Goal: Information Seeking & Learning: Learn about a topic

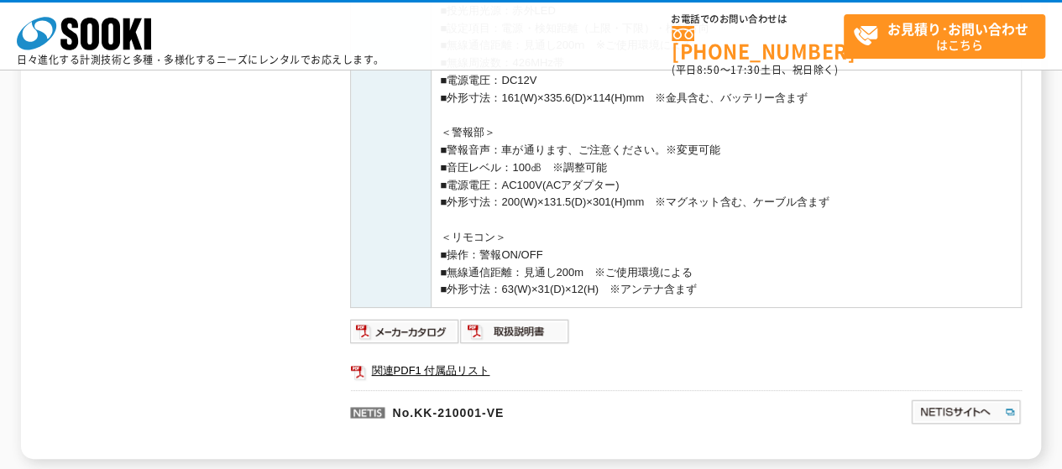
scroll to position [671, 0]
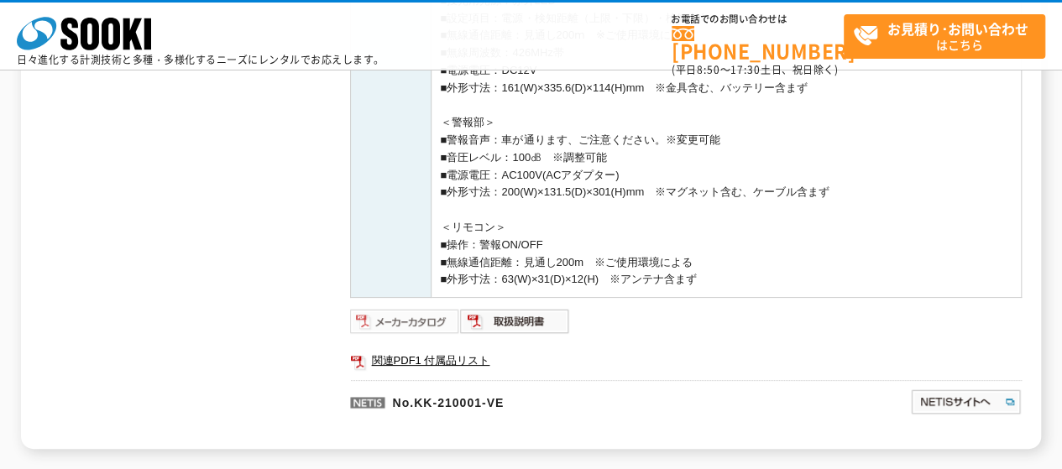
click at [396, 321] on img at bounding box center [405, 321] width 110 height 27
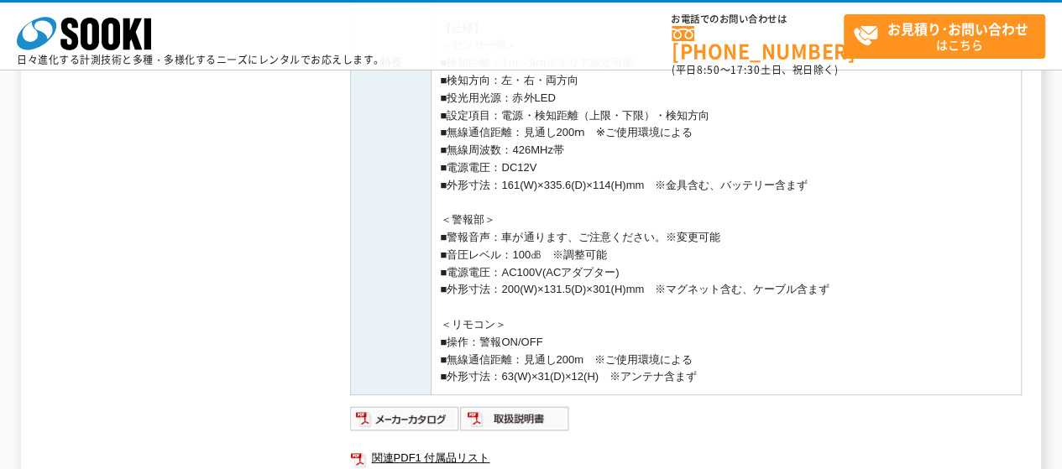
scroll to position [587, 0]
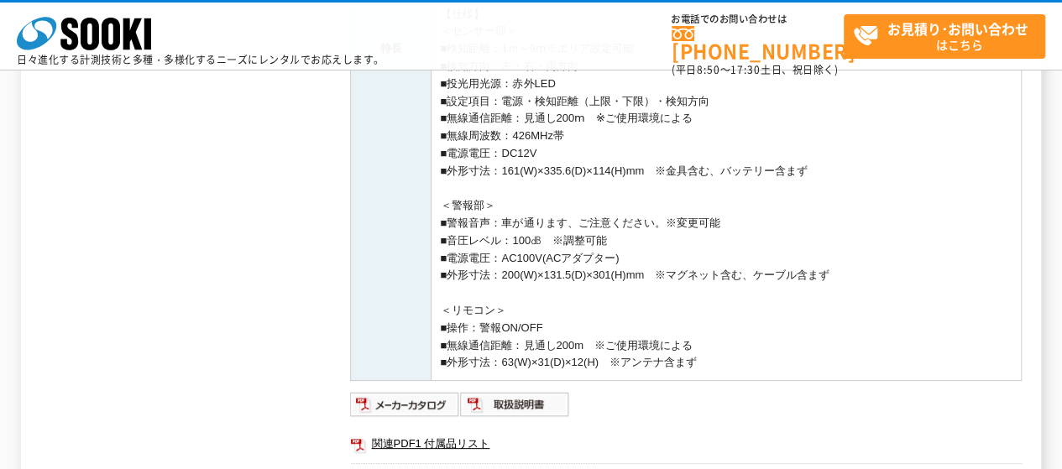
drag, startPoint x: 440, startPoint y: 217, endPoint x: 699, endPoint y: 263, distance: 263.3
click at [699, 263] on td "センサーで 守る安全 得られる安心 ■検知距離は最長9ⅿ 広い現場出入口や、市街地などの道幅が広い場所でも対応可能です。 ■本体1台のみで方向検知も可能 本体…" at bounding box center [726, 48] width 590 height 663
click at [524, 411] on img at bounding box center [515, 404] width 110 height 27
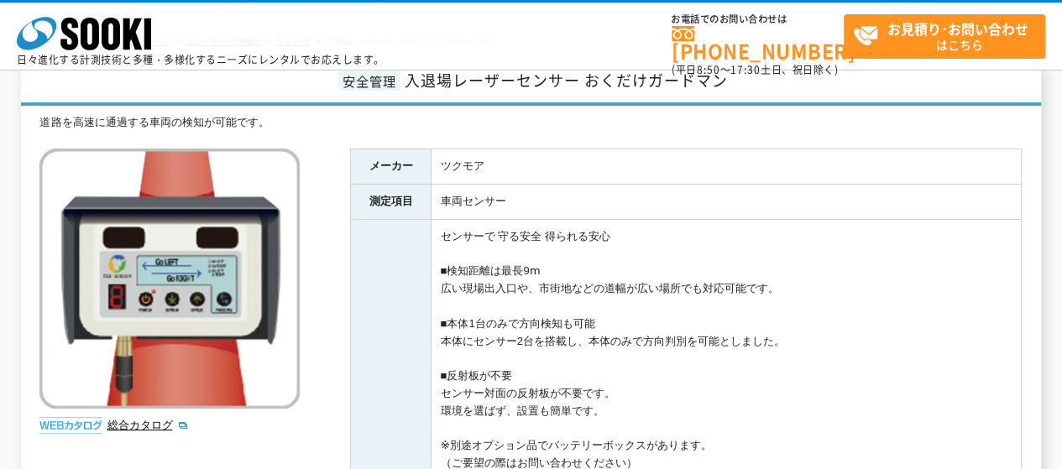
scroll to position [168, 0]
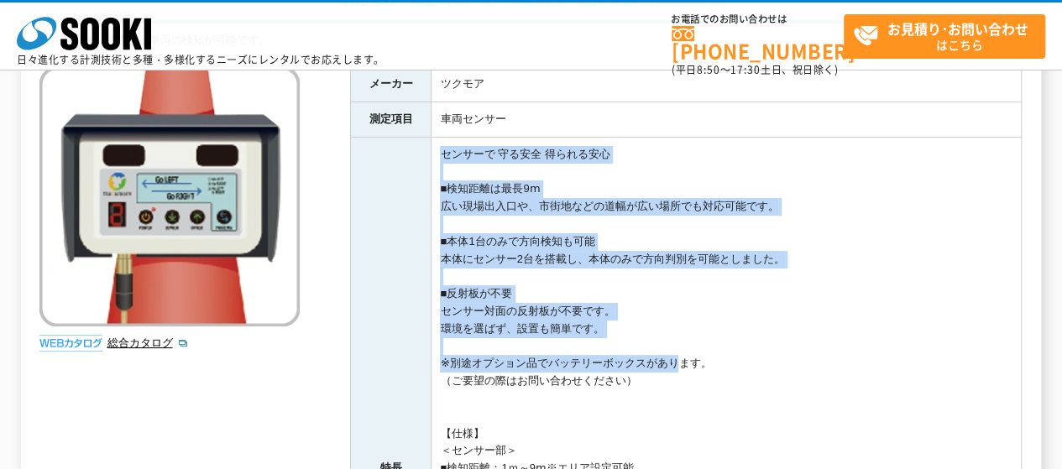
drag, startPoint x: 439, startPoint y: 154, endPoint x: 672, endPoint y: 365, distance: 314.9
click at [672, 365] on td "センサーで 守る安全 得られる安心 ■検知距離は最長9ⅿ 広い現場出入口や、市街地などの道幅が広い場所でも対応可能です。 ■本体1台のみで方向検知も可能 本体…" at bounding box center [726, 468] width 590 height 663
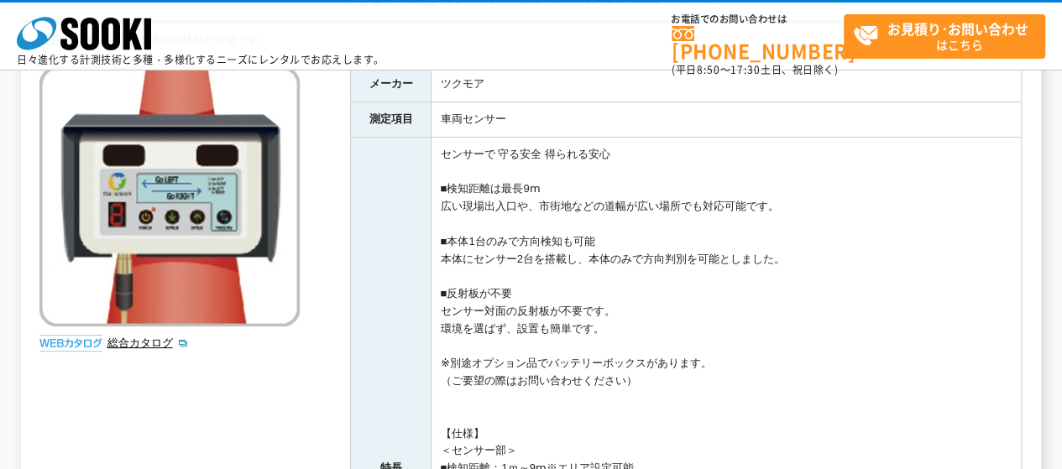
click at [720, 362] on td "センサーで 守る安全 得られる安心 ■検知距離は最長9ⅿ 広い現場出入口や、市街地などの道幅が広い場所でも対応可能です。 ■本体1台のみで方向検知も可能 本体…" at bounding box center [726, 468] width 590 height 663
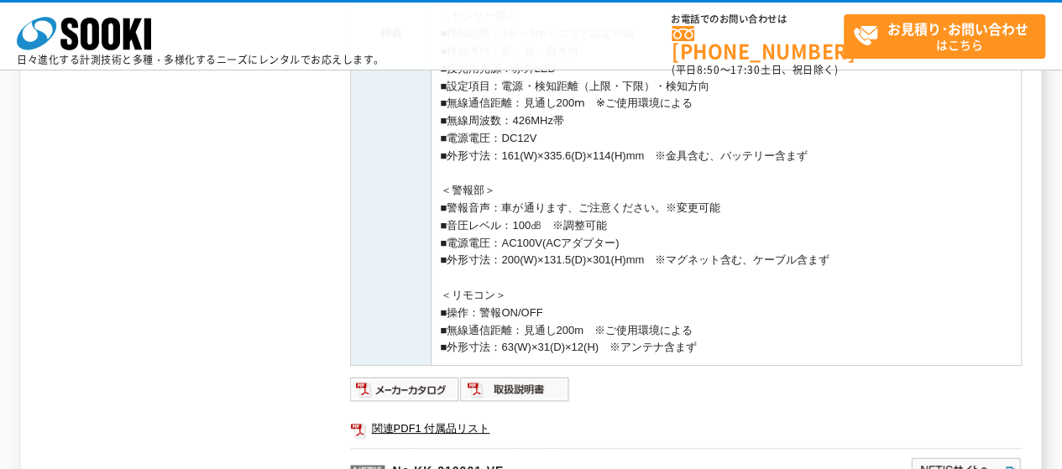
scroll to position [420, 0]
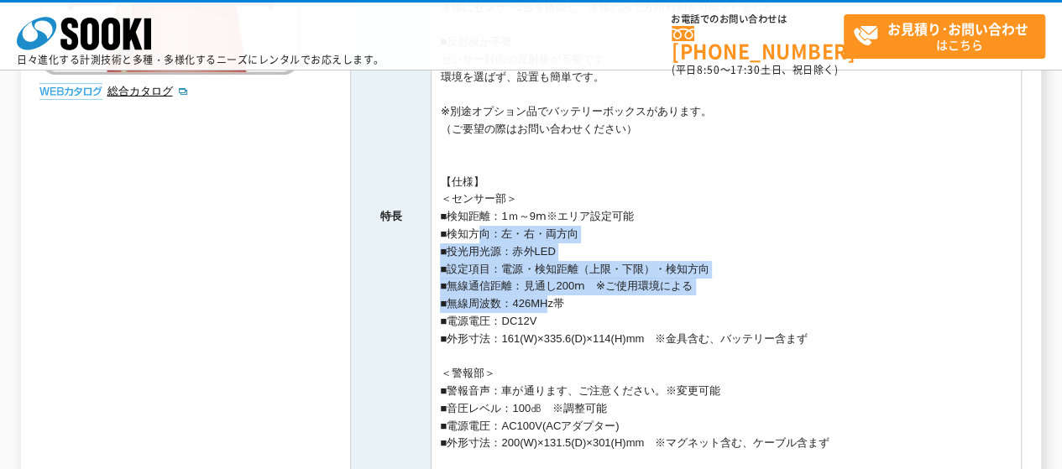
drag, startPoint x: 474, startPoint y: 231, endPoint x: 547, endPoint y: 304, distance: 103.3
click at [547, 304] on td "センサーで 守る安全 得られる安心 ■検知距離は最長9ⅿ 広い現場出入口や、市街地などの道幅が広い場所でも対応可能です。 ■本体1台のみで方向検知も可能 本体…" at bounding box center [726, 216] width 590 height 663
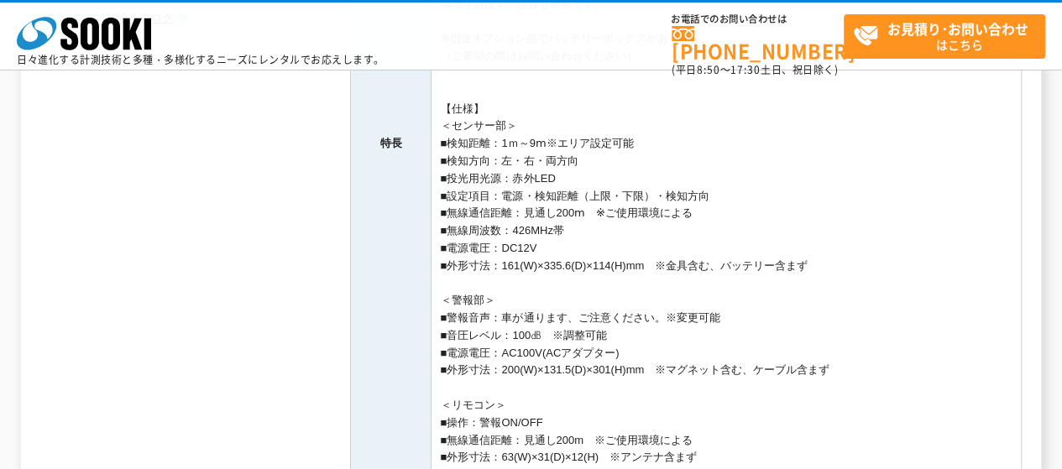
scroll to position [587, 0]
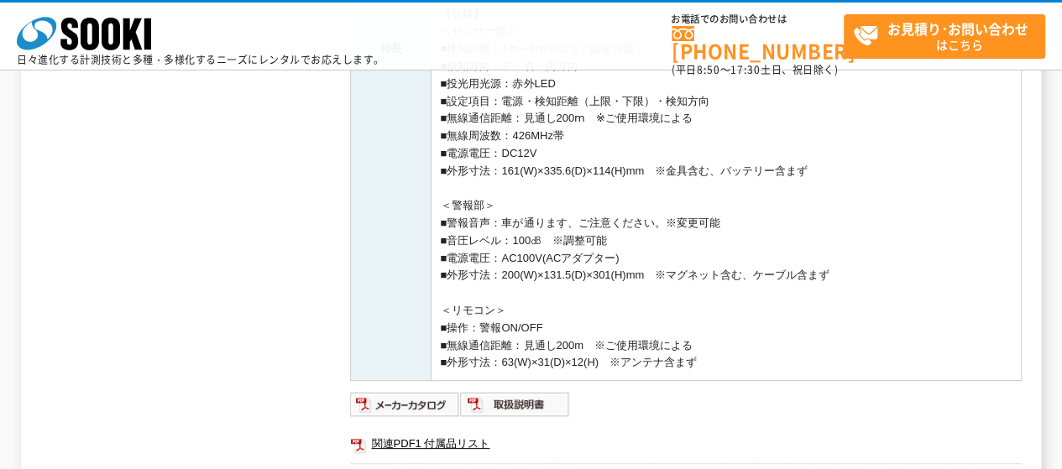
drag, startPoint x: 502, startPoint y: 219, endPoint x: 650, endPoint y: 264, distance: 154.5
click at [650, 264] on td "センサーで 守る安全 得られる安心 ■検知距離は最長9ⅿ 広い現場出入口や、市街地などの道幅が広い場所でも対応可能です。 ■本体1台のみで方向検知も可能 本体…" at bounding box center [726, 48] width 590 height 663
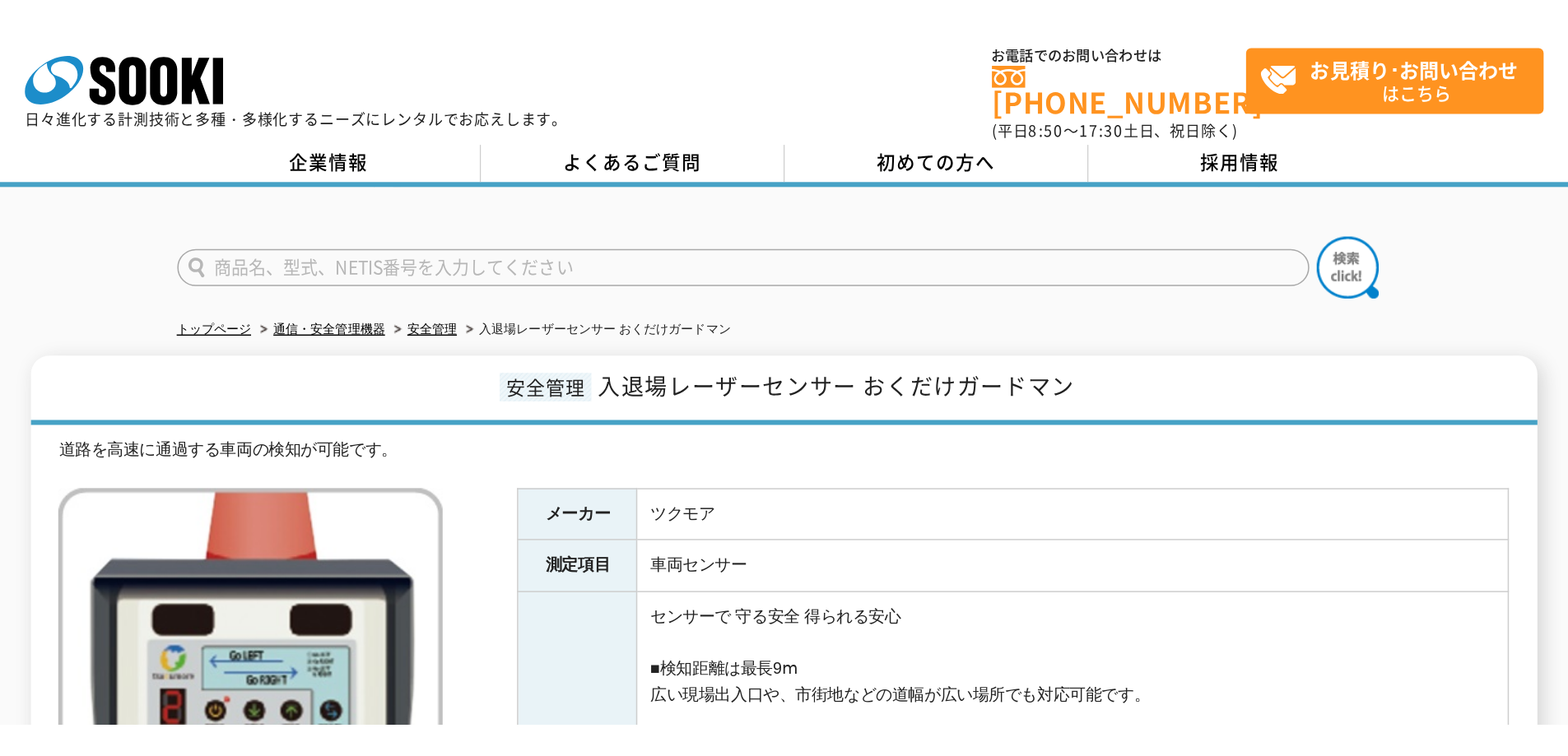
scroll to position [0, 0]
